Goal: Transaction & Acquisition: Book appointment/travel/reservation

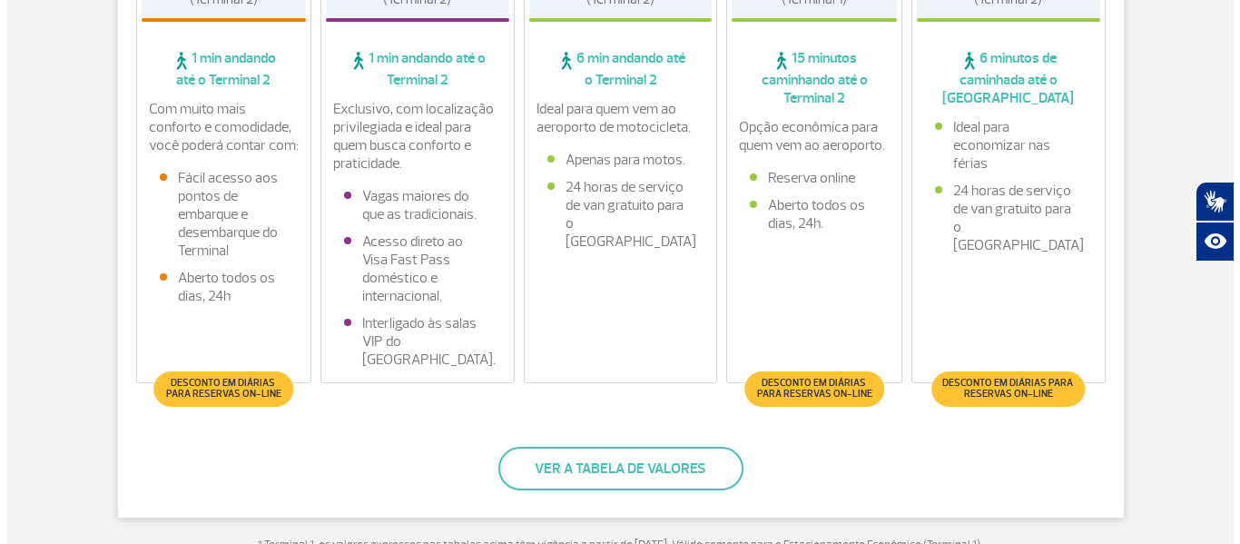
scroll to position [726, 0]
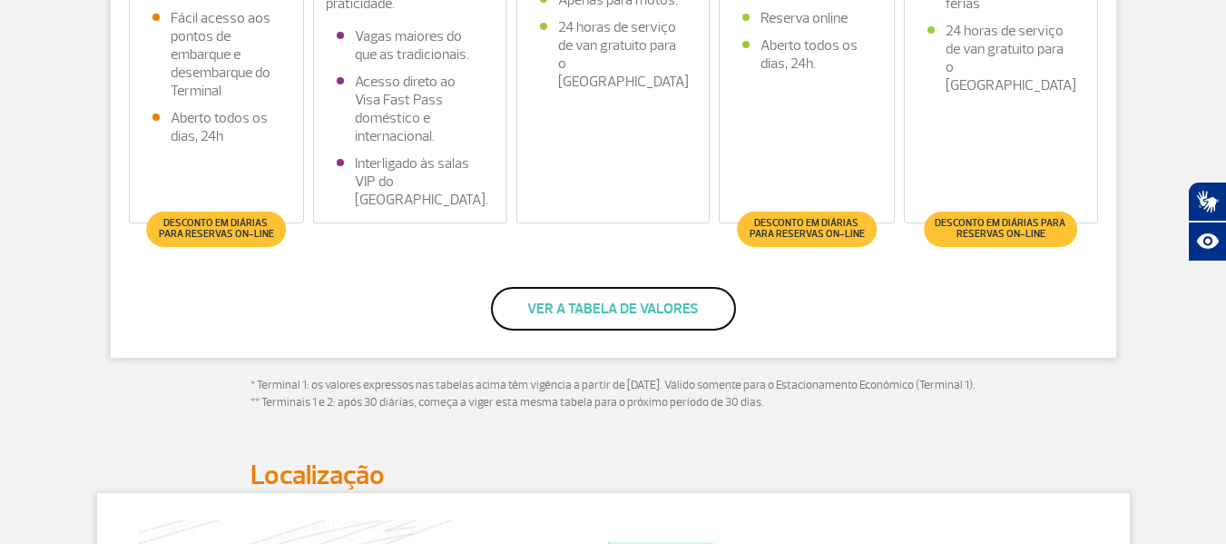
click at [647, 299] on button "Ver a tabela de valores" at bounding box center [613, 309] width 245 height 44
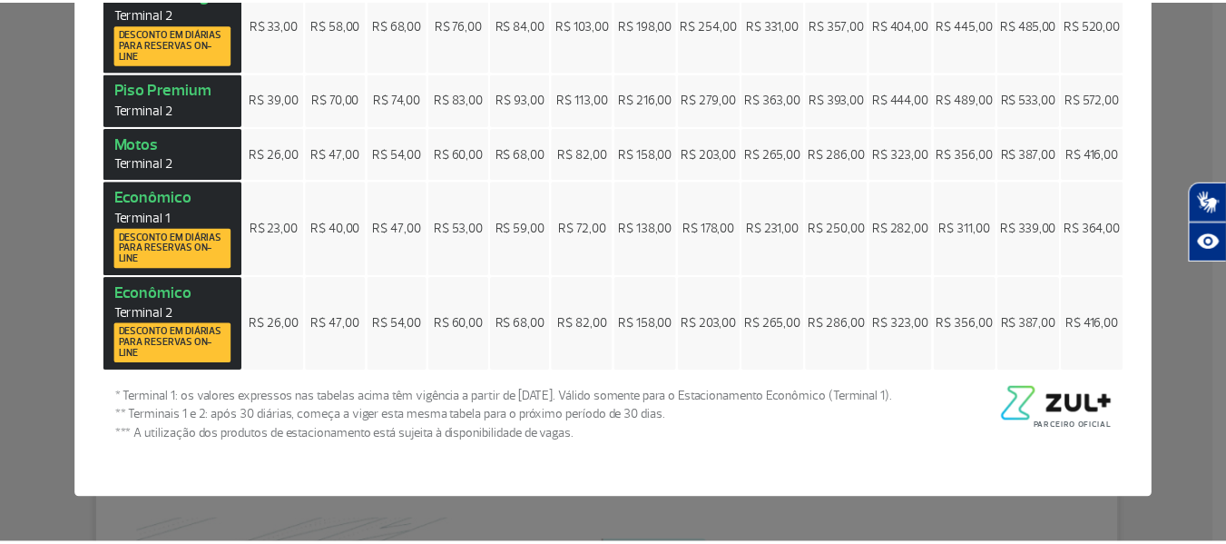
scroll to position [0, 0]
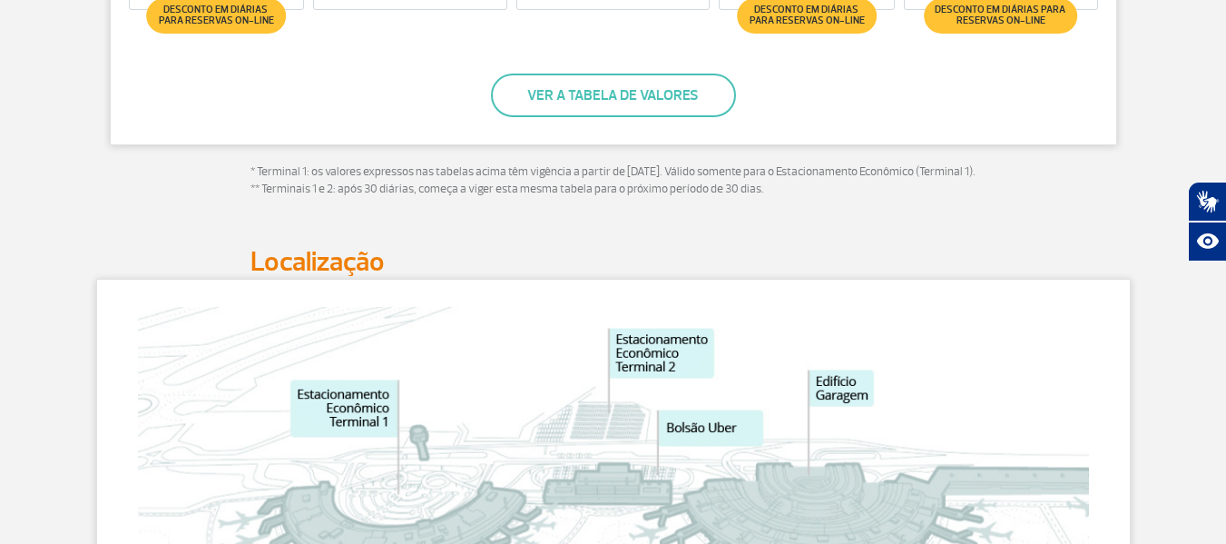
scroll to position [972, 0]
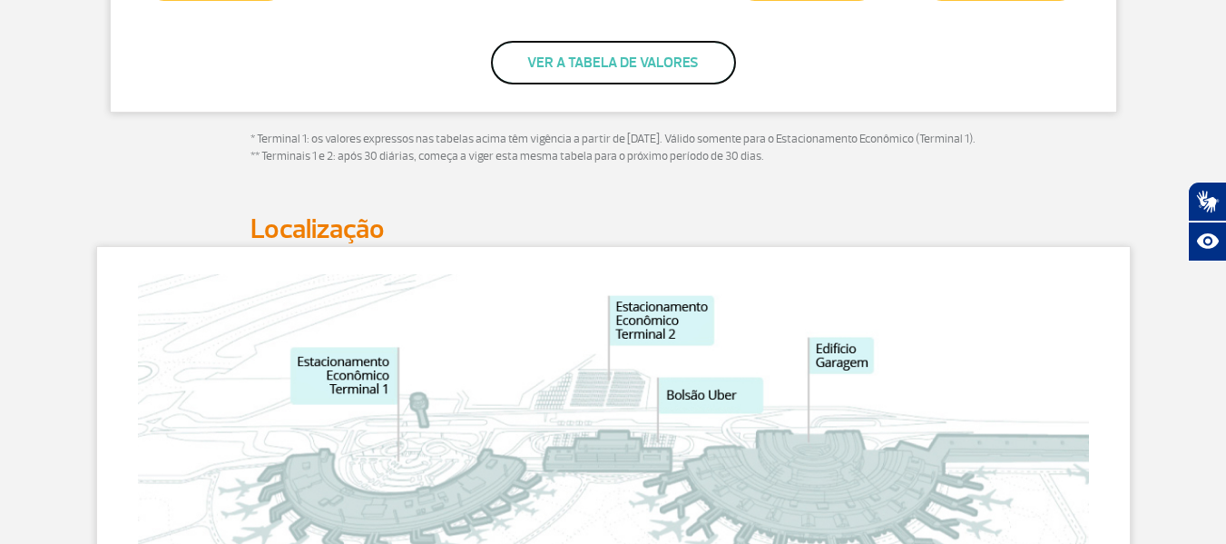
click at [628, 71] on button "Ver a tabela de valores" at bounding box center [613, 63] width 245 height 44
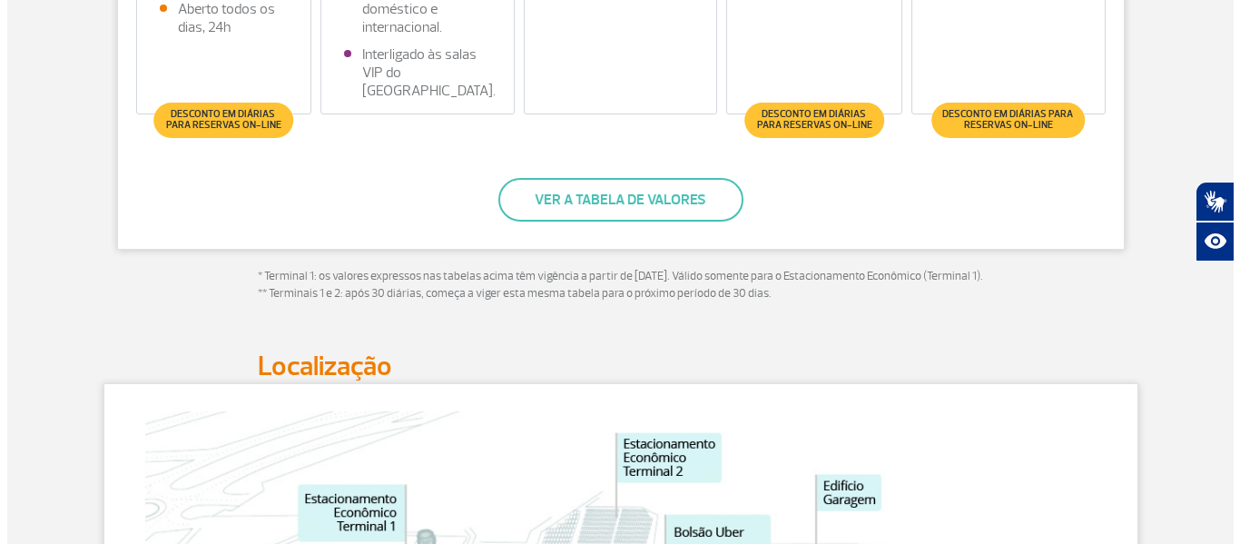
scroll to position [881, 0]
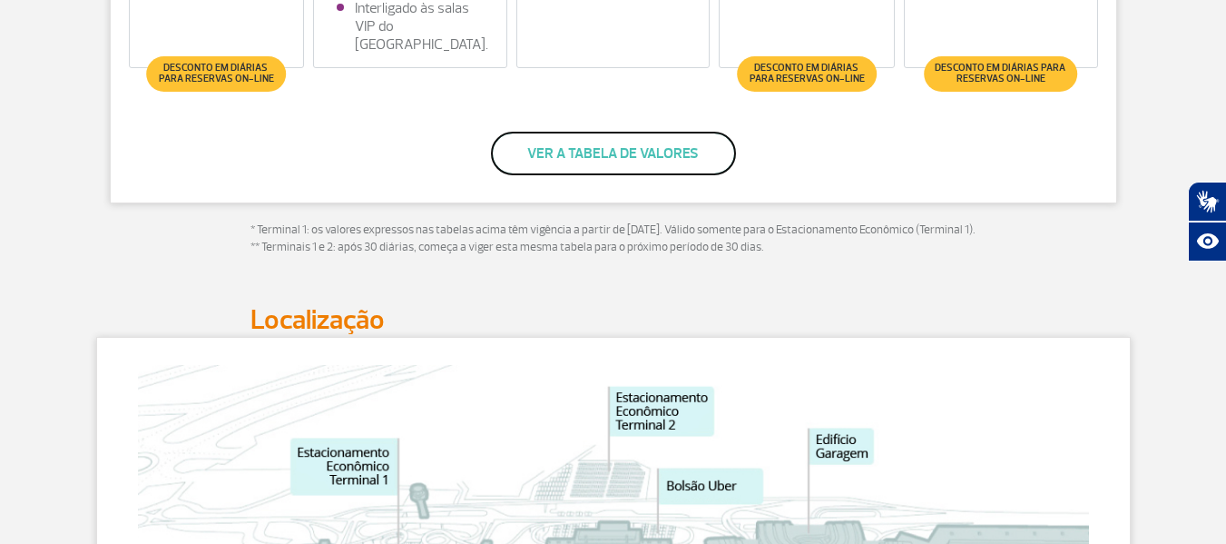
click at [700, 169] on button "Ver a tabela de valores" at bounding box center [613, 154] width 245 height 44
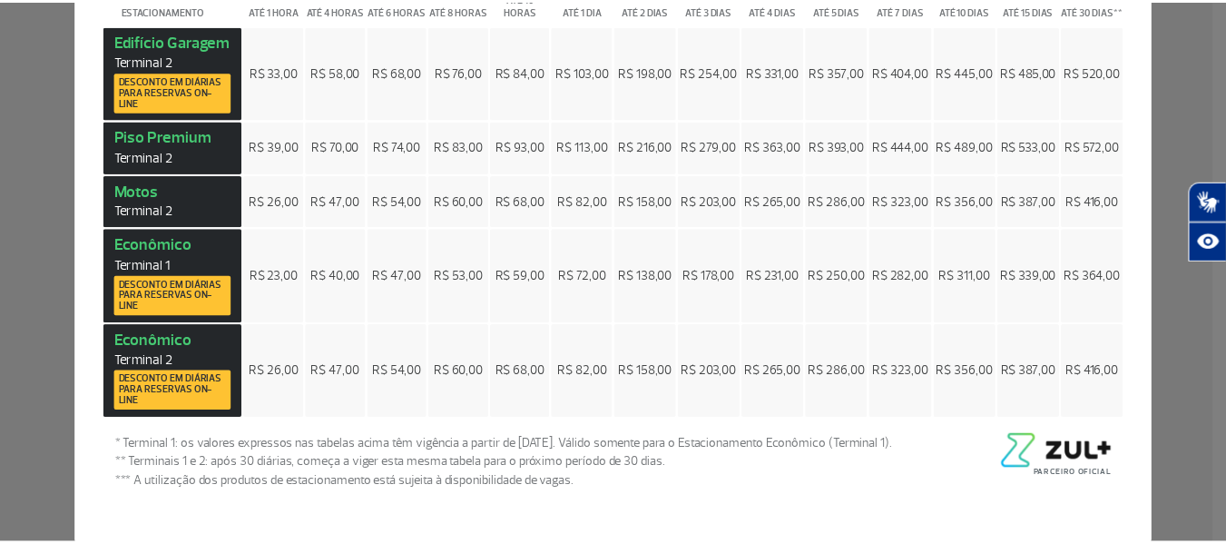
scroll to position [0, 0]
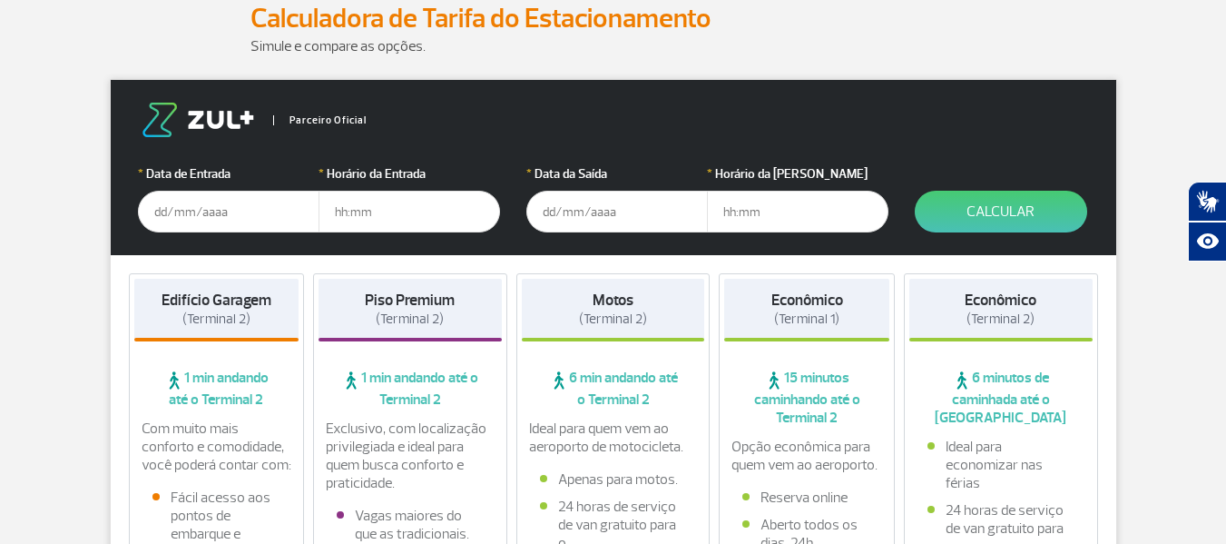
scroll to position [246, 0]
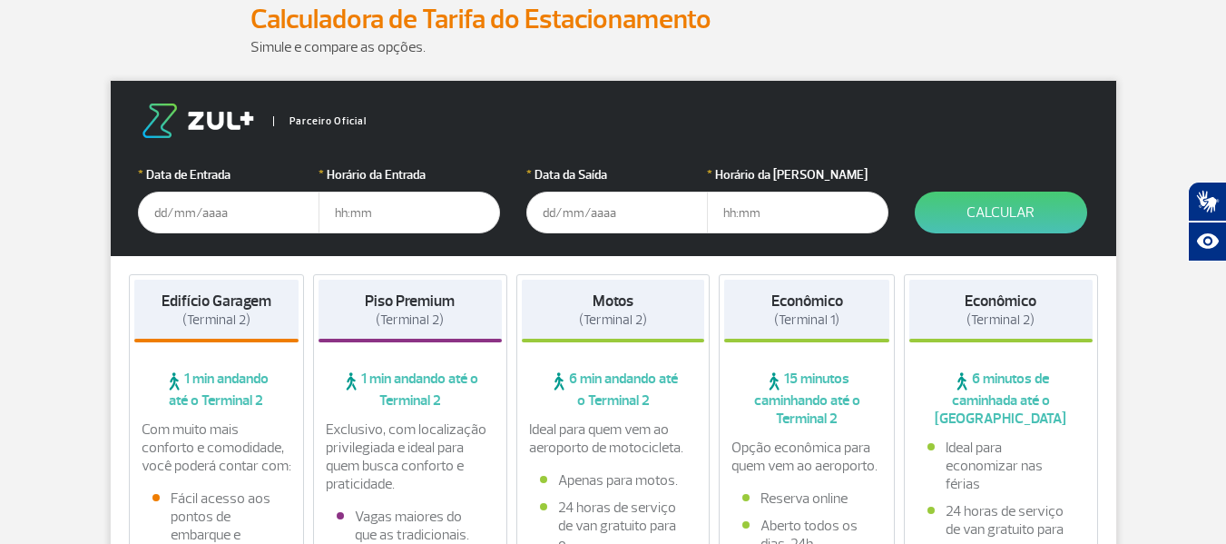
click at [202, 218] on input "text" at bounding box center [228, 212] width 181 height 42
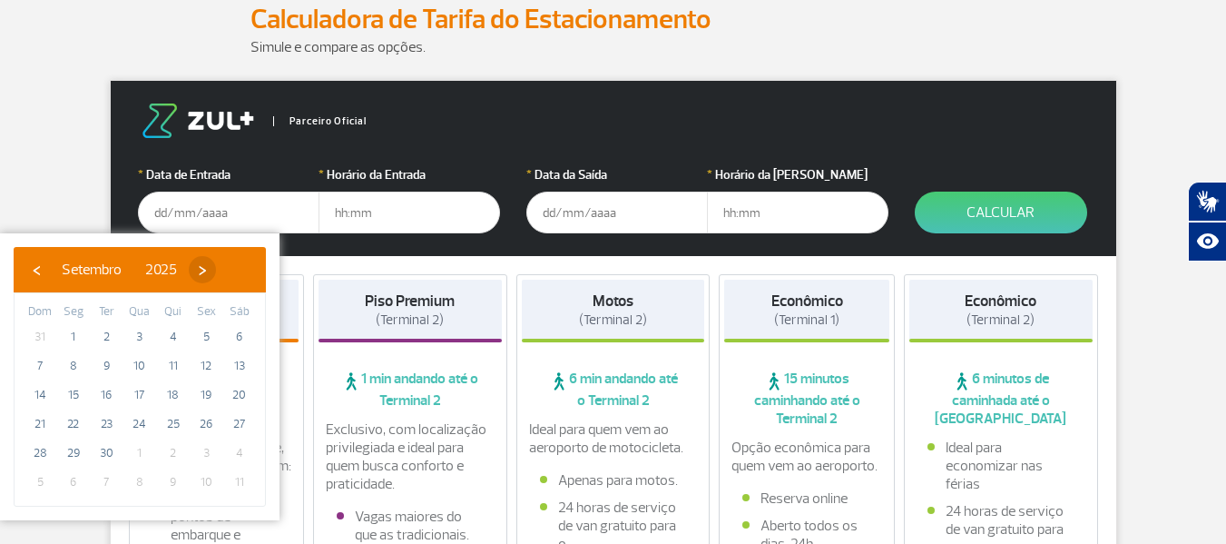
click at [216, 270] on span "›" at bounding box center [202, 269] width 27 height 27
click at [205, 269] on span "›" at bounding box center [191, 269] width 27 height 27
click at [241, 341] on span "1" at bounding box center [239, 336] width 29 height 29
type input "[DATE]"
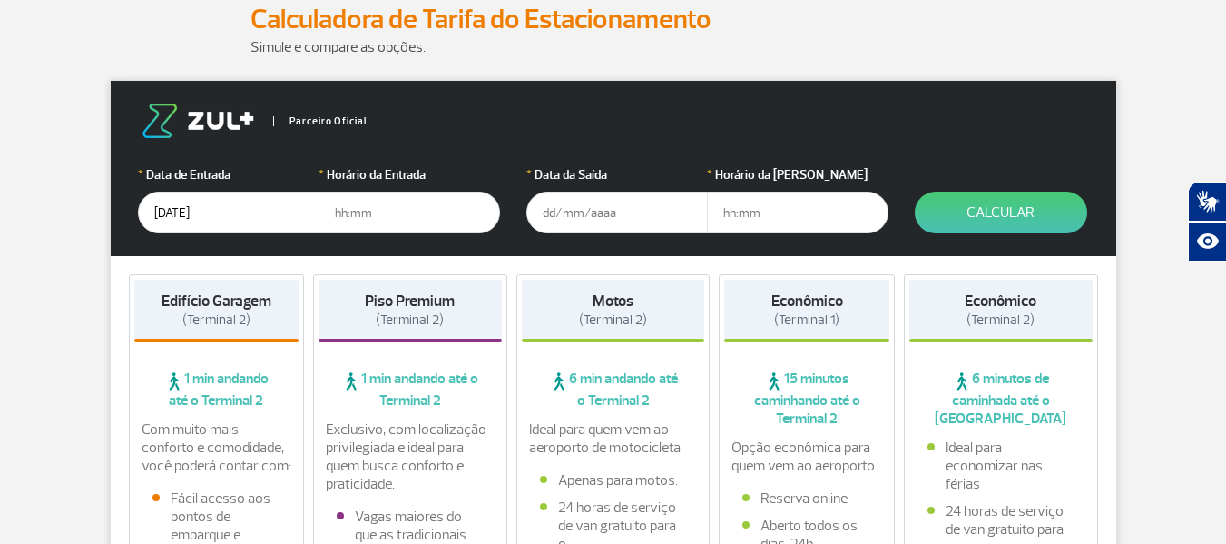
click at [385, 212] on input "text" at bounding box center [408, 212] width 181 height 42
type input "07:00"
click at [571, 206] on input "text" at bounding box center [616, 212] width 181 height 42
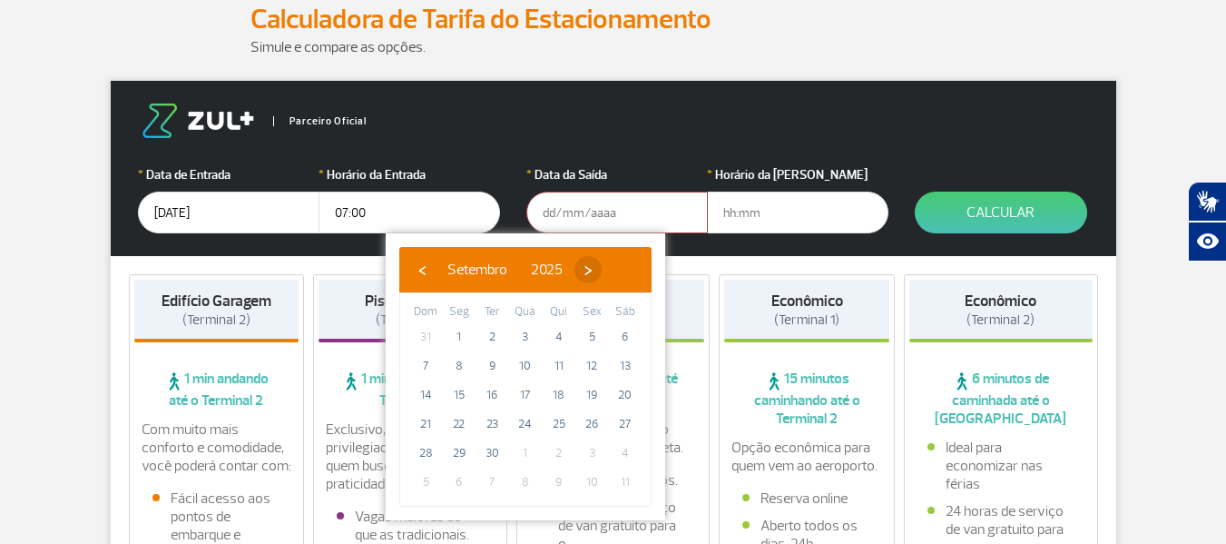
click at [602, 267] on span "›" at bounding box center [587, 269] width 27 height 27
click at [591, 267] on span "›" at bounding box center [576, 269] width 27 height 27
click at [597, 392] on span "14" at bounding box center [591, 394] width 29 height 29
type input "[DATE]"
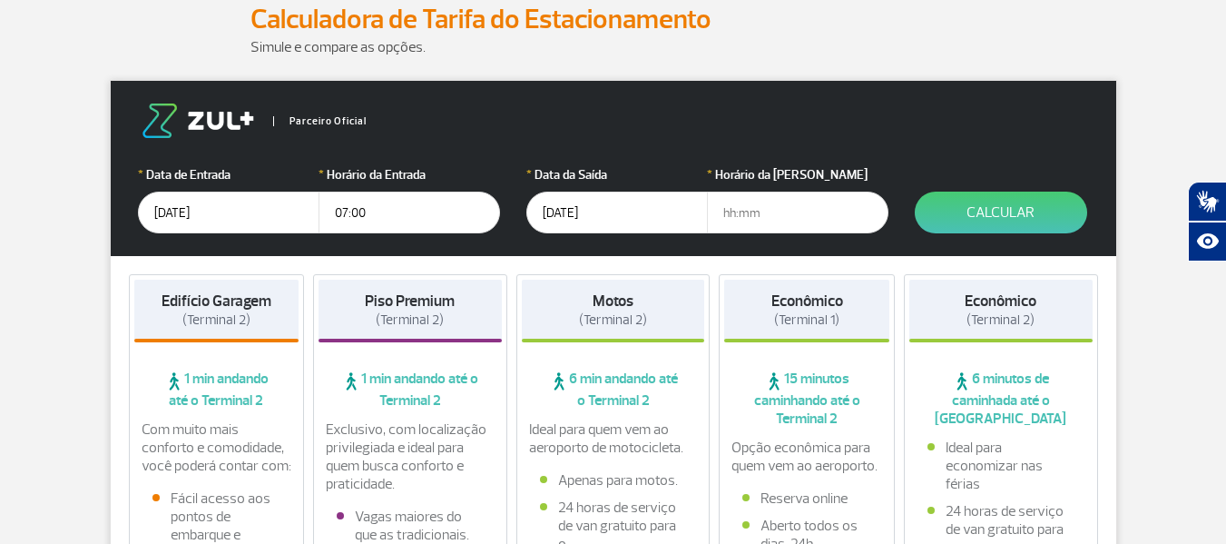
click at [780, 215] on input "text" at bounding box center [797, 212] width 181 height 42
type input "12:00"
click at [982, 209] on button "Calcular" at bounding box center [1001, 212] width 172 height 42
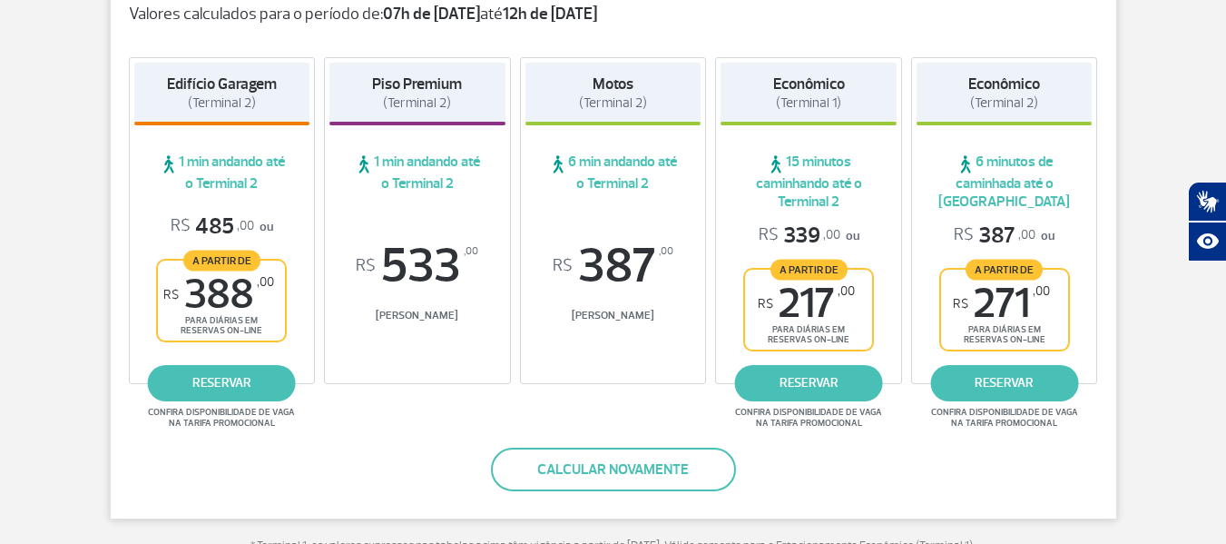
scroll to position [544, 0]
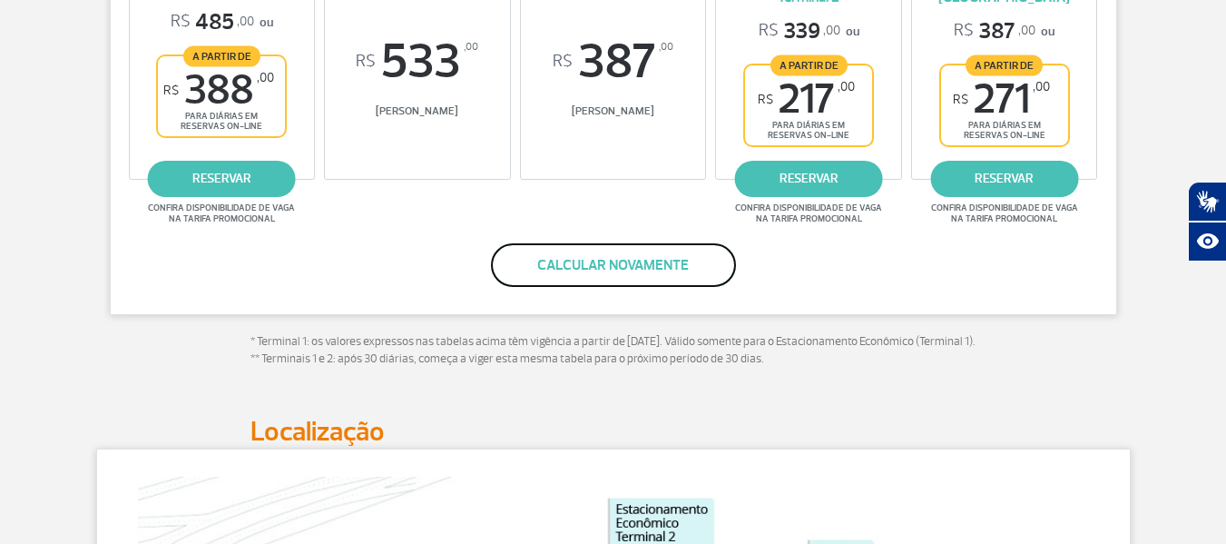
click at [640, 264] on button "Calcular novamente" at bounding box center [613, 265] width 245 height 44
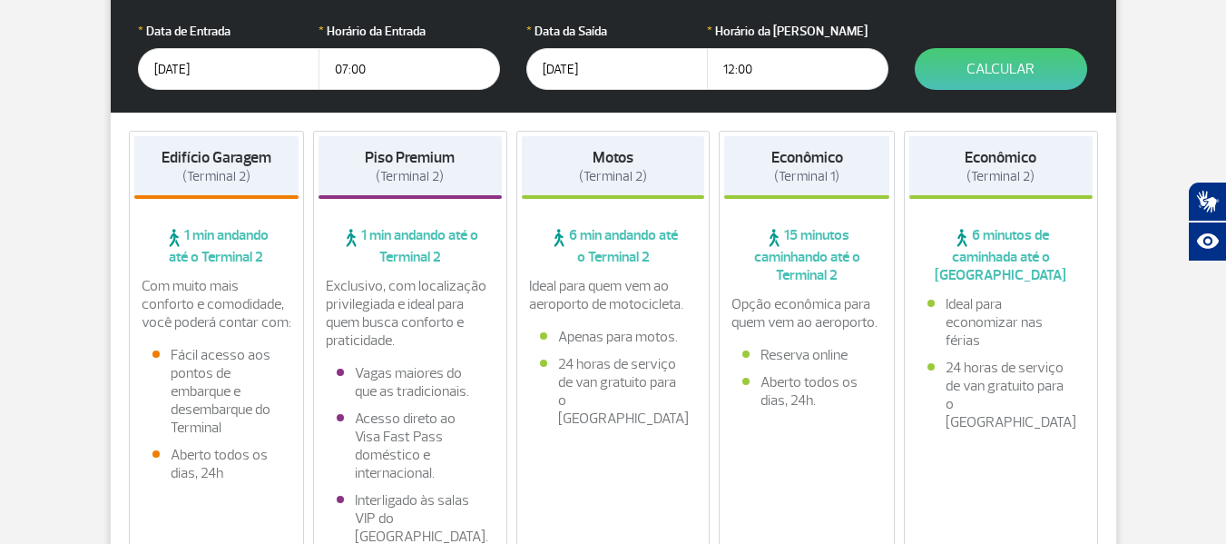
scroll to position [322, 0]
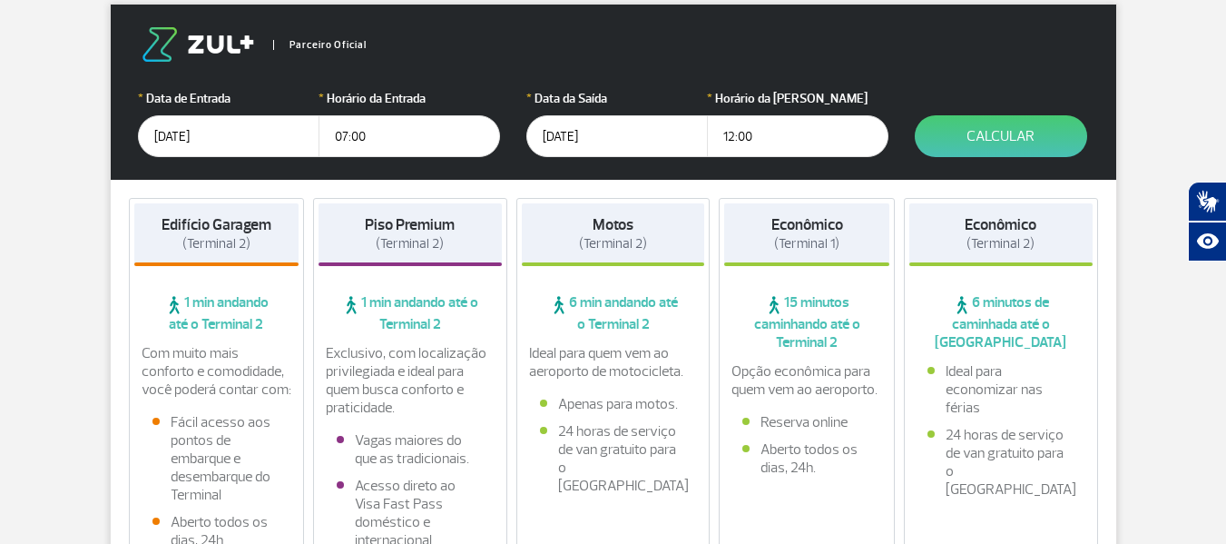
drag, startPoint x: 755, startPoint y: 137, endPoint x: 701, endPoint y: 138, distance: 54.5
click at [701, 138] on div "* Data da Saída [DATE] * Horário da Saída 12:00" at bounding box center [706, 123] width 361 height 68
type input "19:00"
click at [1035, 137] on button "Calcular" at bounding box center [1001, 136] width 172 height 42
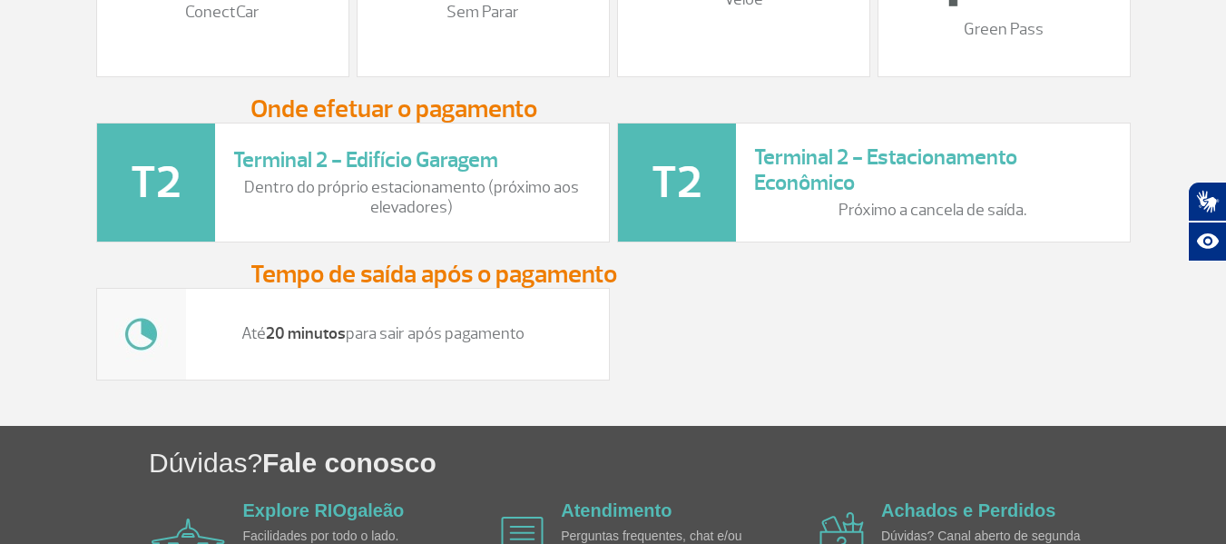
scroll to position [2471, 0]
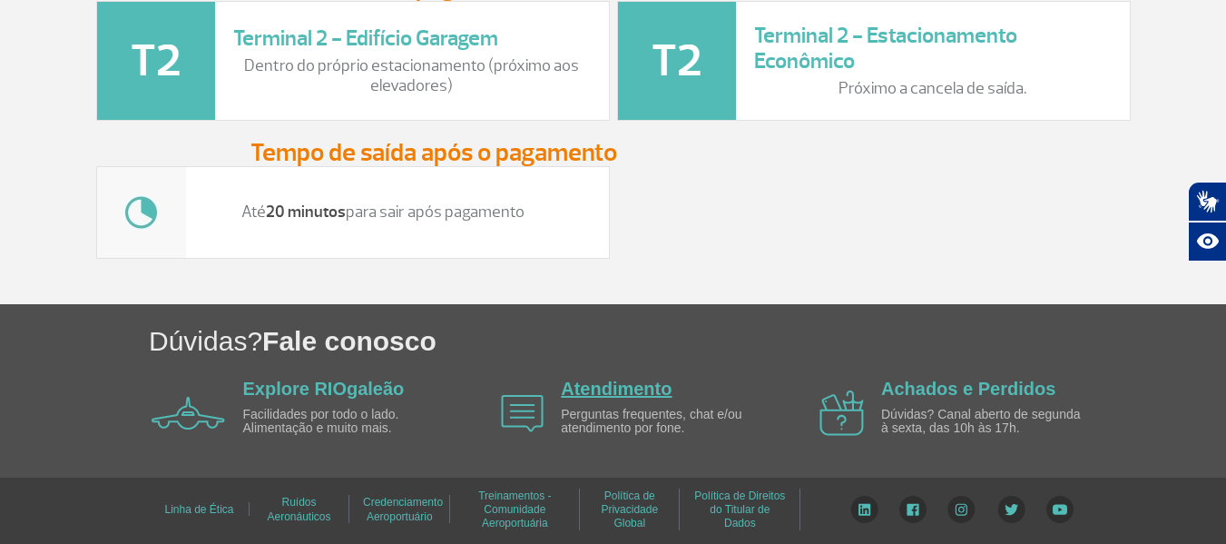
click at [629, 387] on link "Atendimento" at bounding box center [616, 388] width 111 height 20
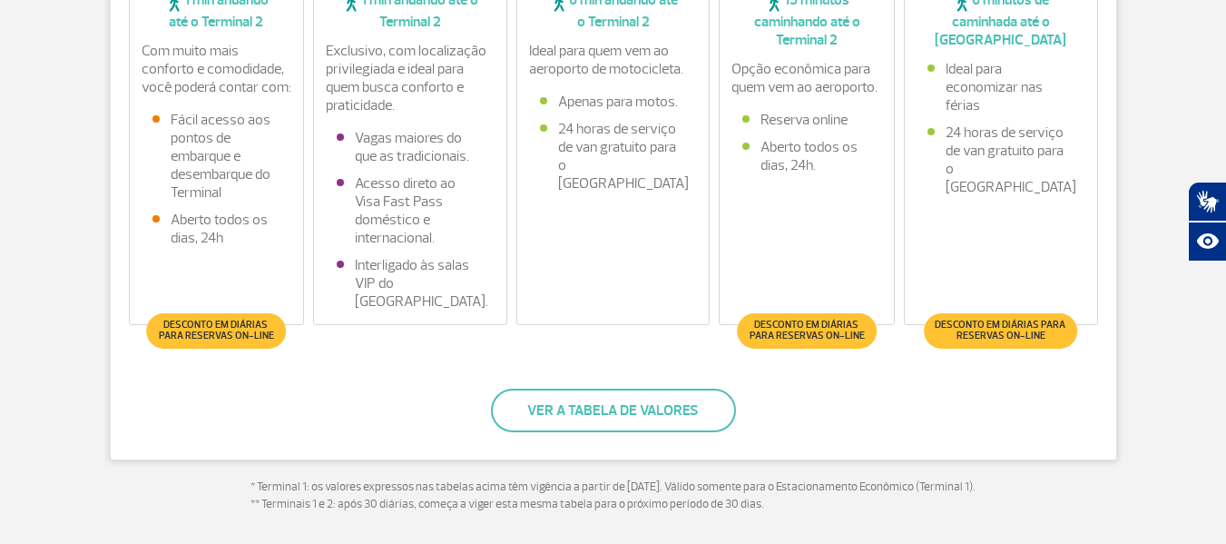
scroll to position [518, 0]
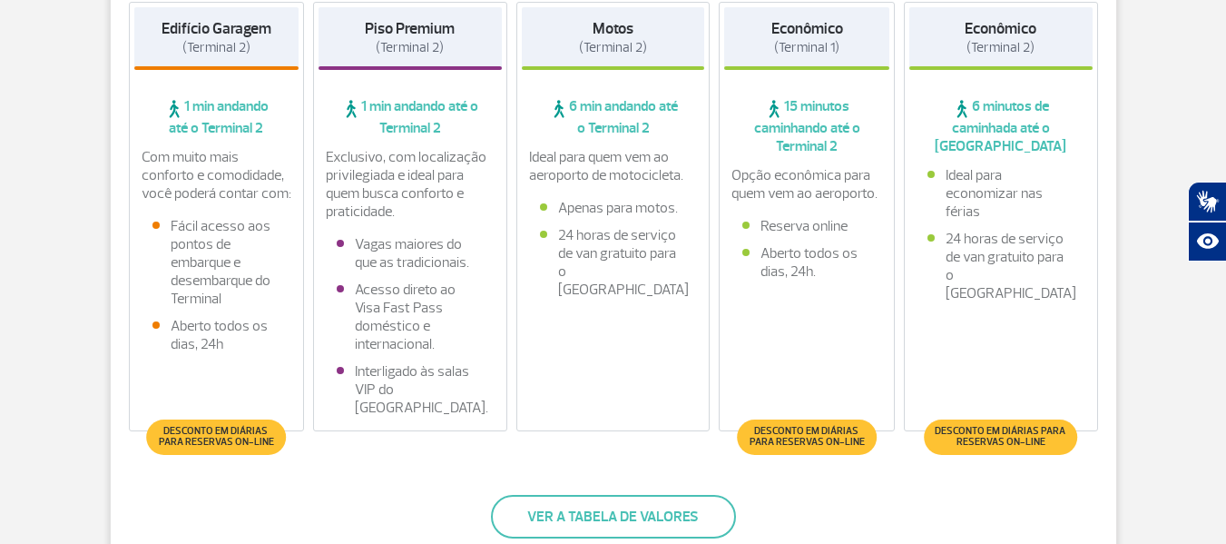
click at [1005, 440] on span "Desconto em diárias para reservas on-line" at bounding box center [1000, 437] width 135 height 22
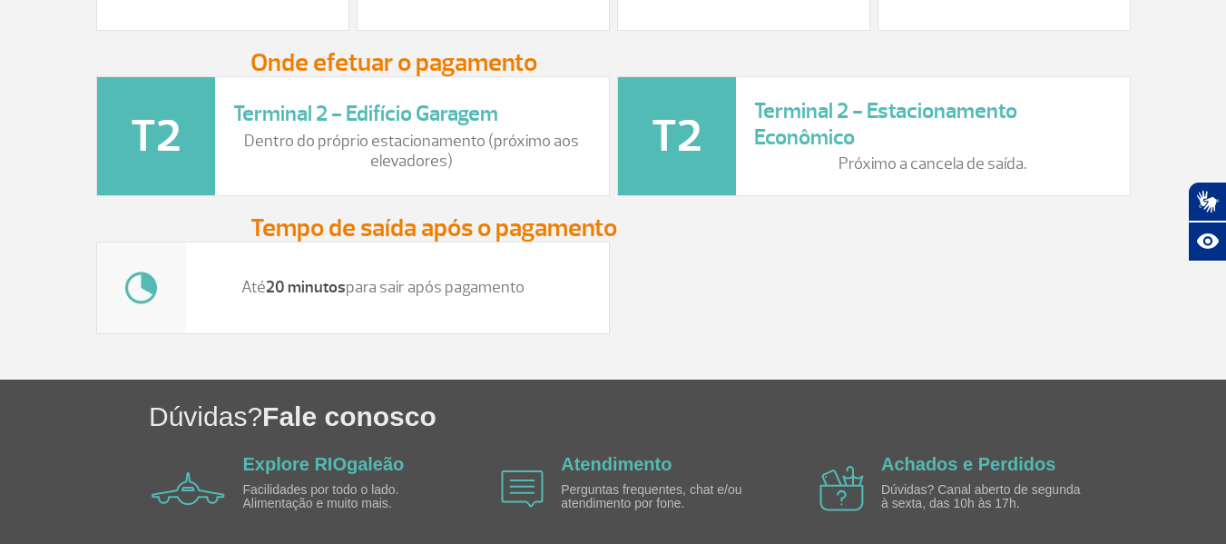
scroll to position [2424, 0]
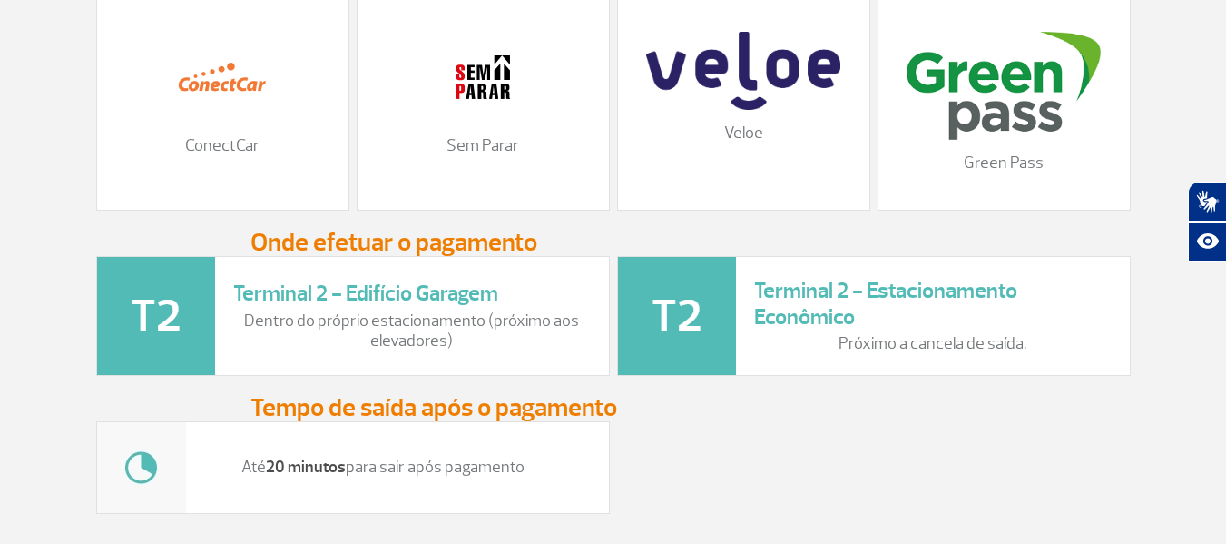
click at [489, 107] on img at bounding box center [482, 77] width 91 height 91
click at [475, 156] on p "Sem Parar" at bounding box center [483, 146] width 215 height 20
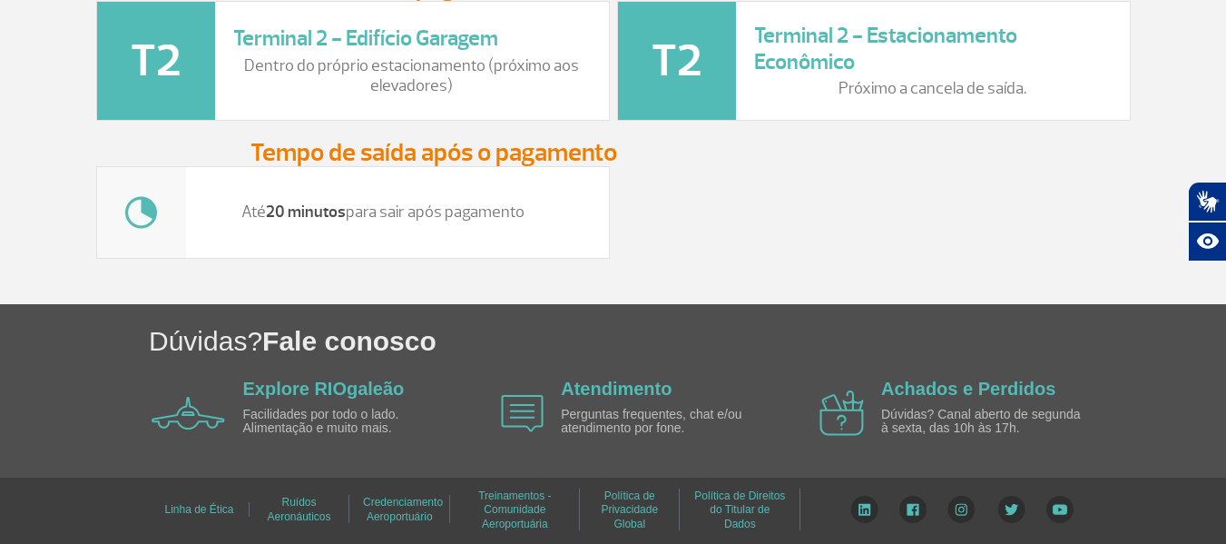
scroll to position [2696, 0]
click at [309, 387] on link "Explore RIOgaleão" at bounding box center [324, 388] width 162 height 20
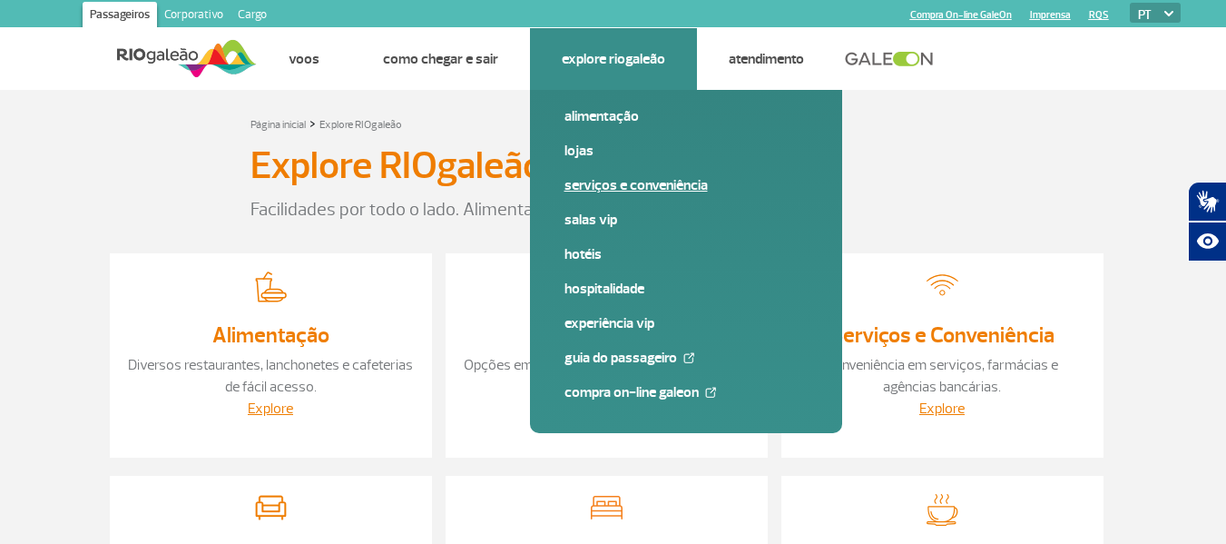
click at [650, 183] on link "Serviços e Conveniência" at bounding box center [685, 185] width 243 height 20
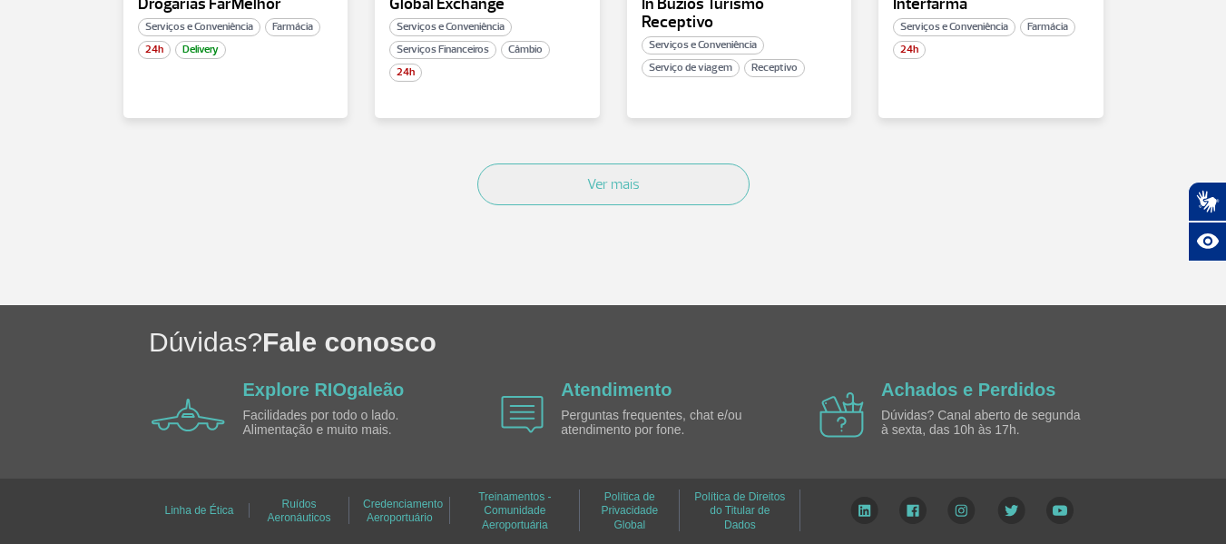
scroll to position [1346, 0]
